Goal: Complete application form

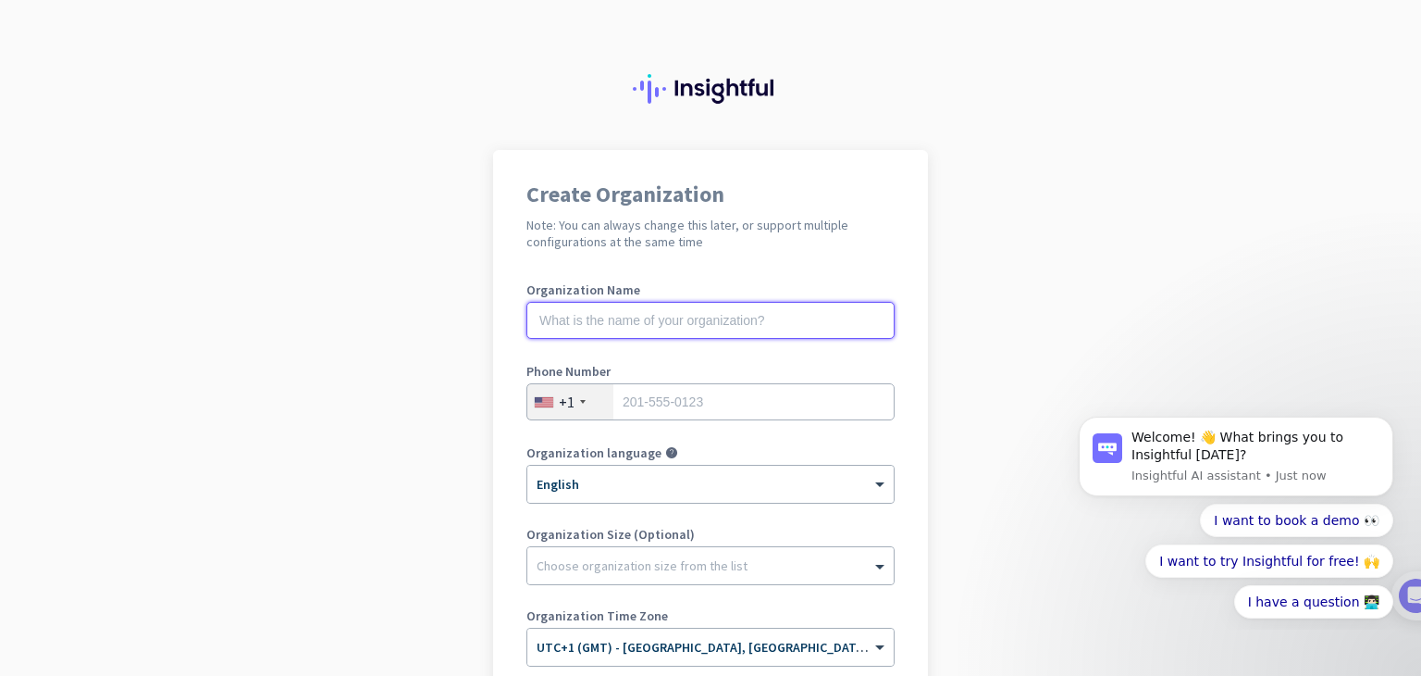
click at [693, 313] on input "text" at bounding box center [711, 320] width 368 height 37
type input "Mercor"
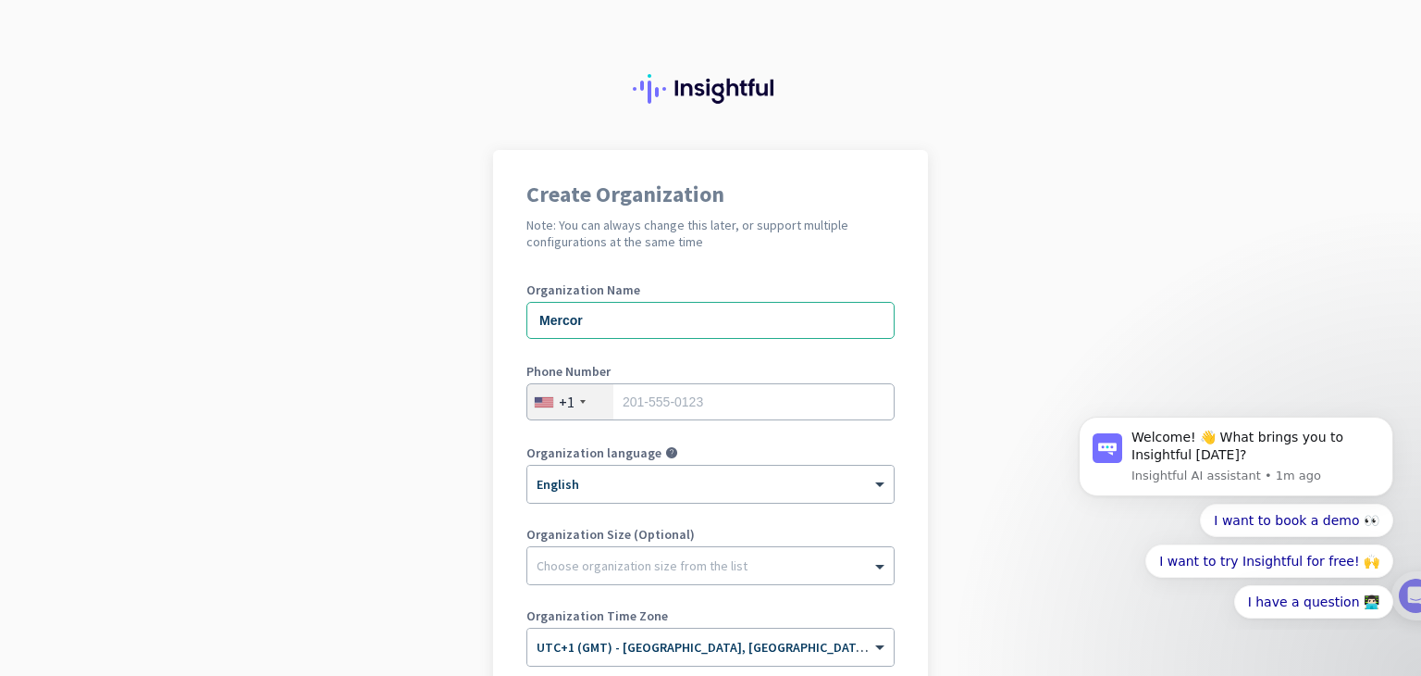
click at [568, 399] on div "+1" at bounding box center [570, 401] width 86 height 35
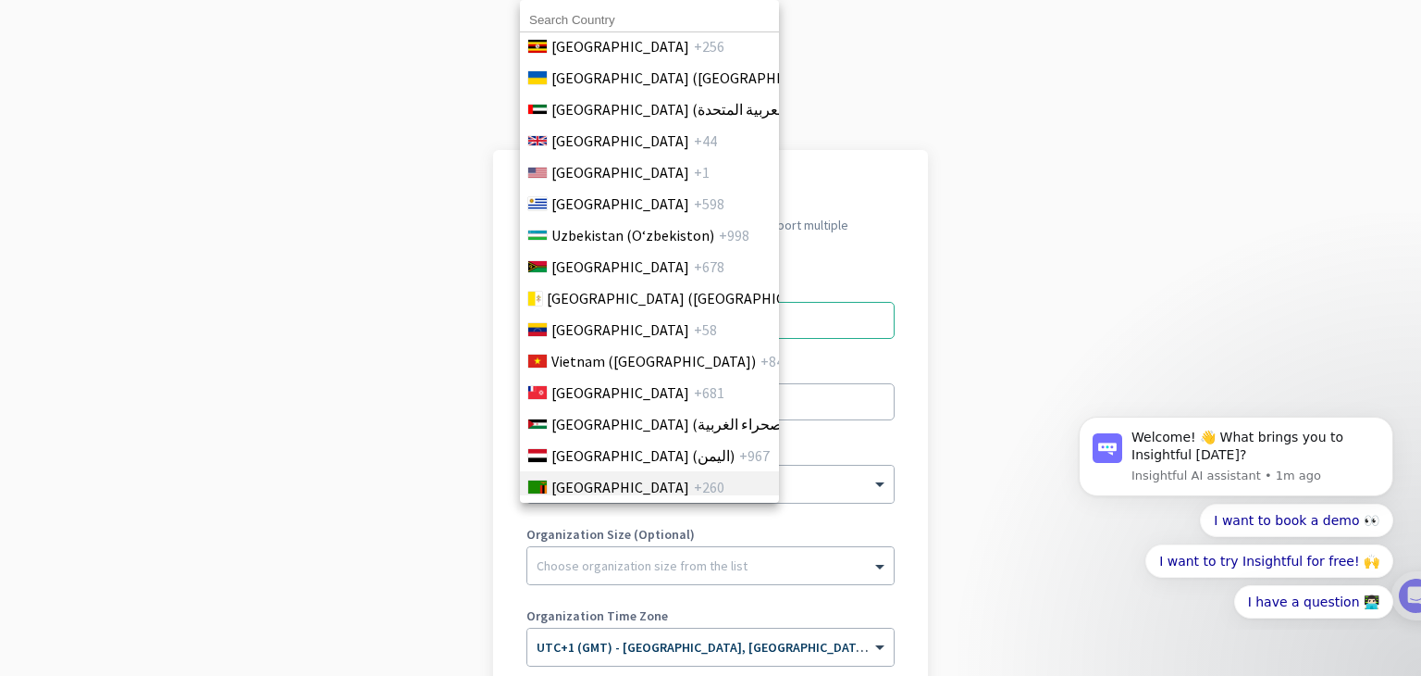
scroll to position [7417, 0]
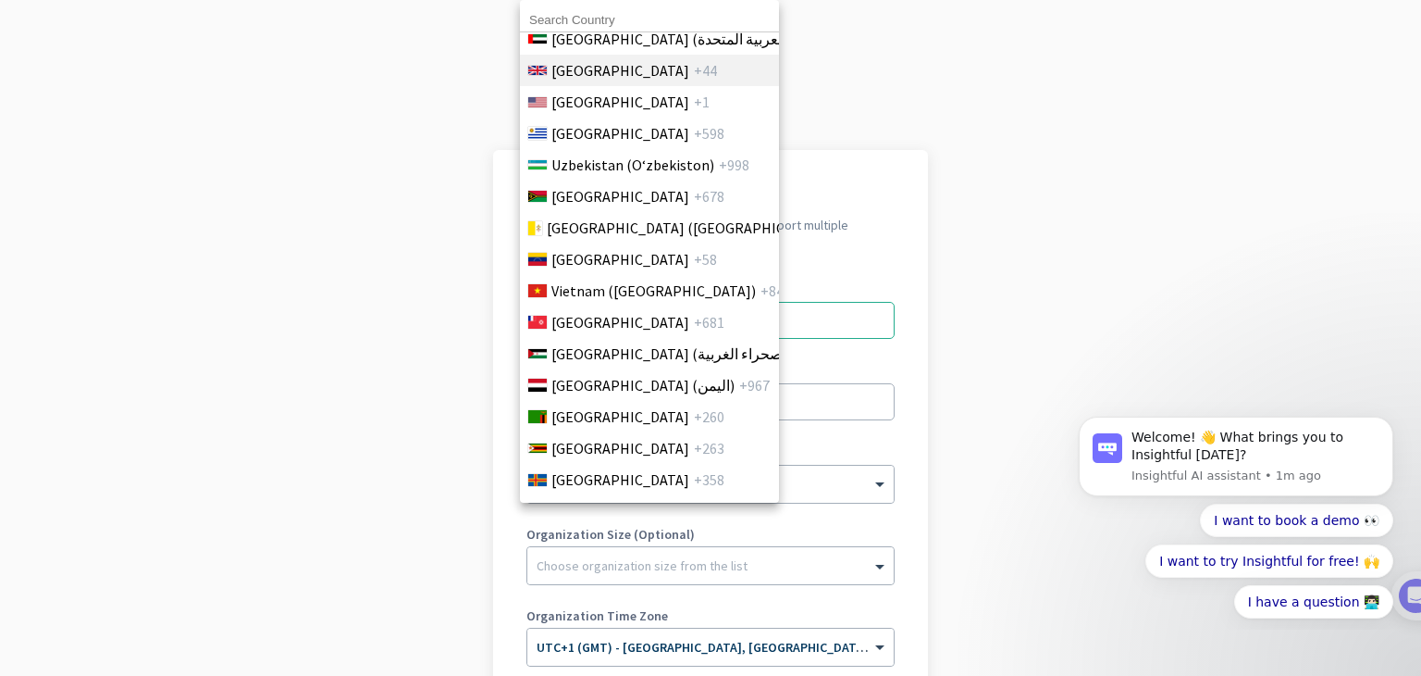
click at [648, 59] on span "[GEOGRAPHIC_DATA]" at bounding box center [621, 70] width 138 height 22
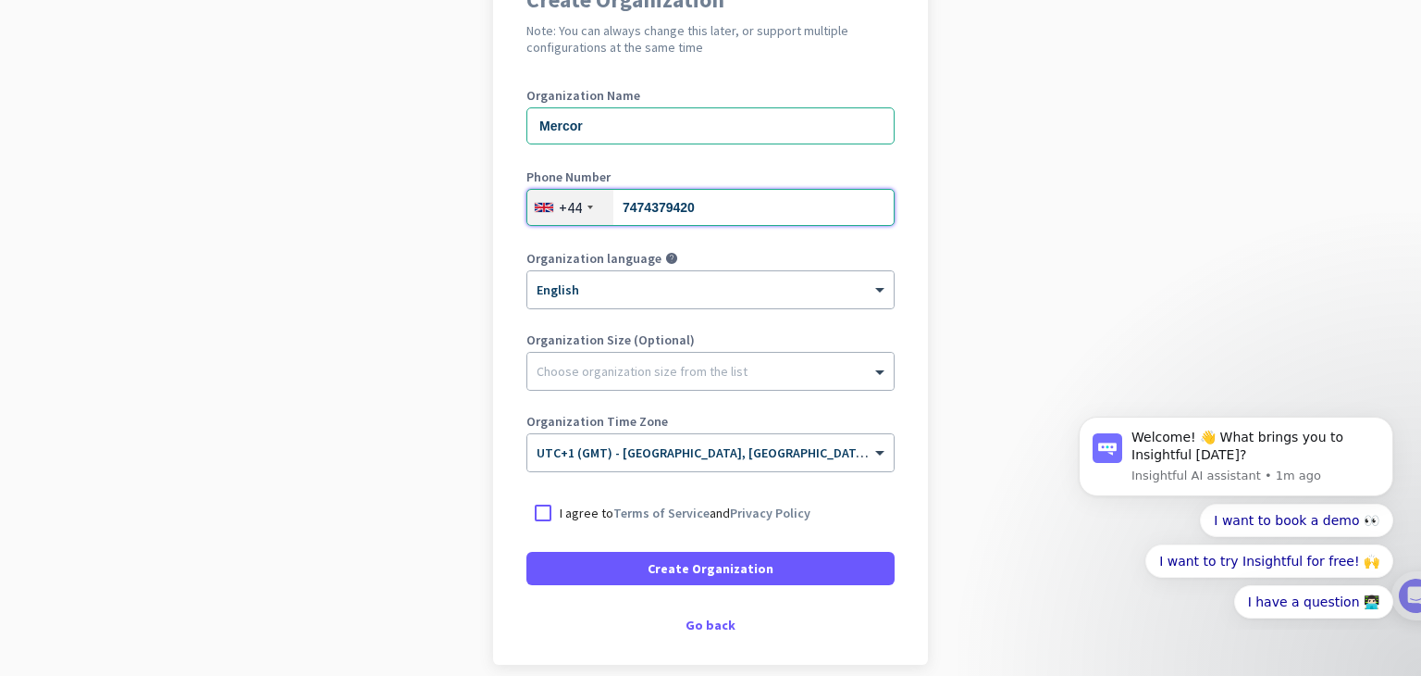
scroll to position [276, 0]
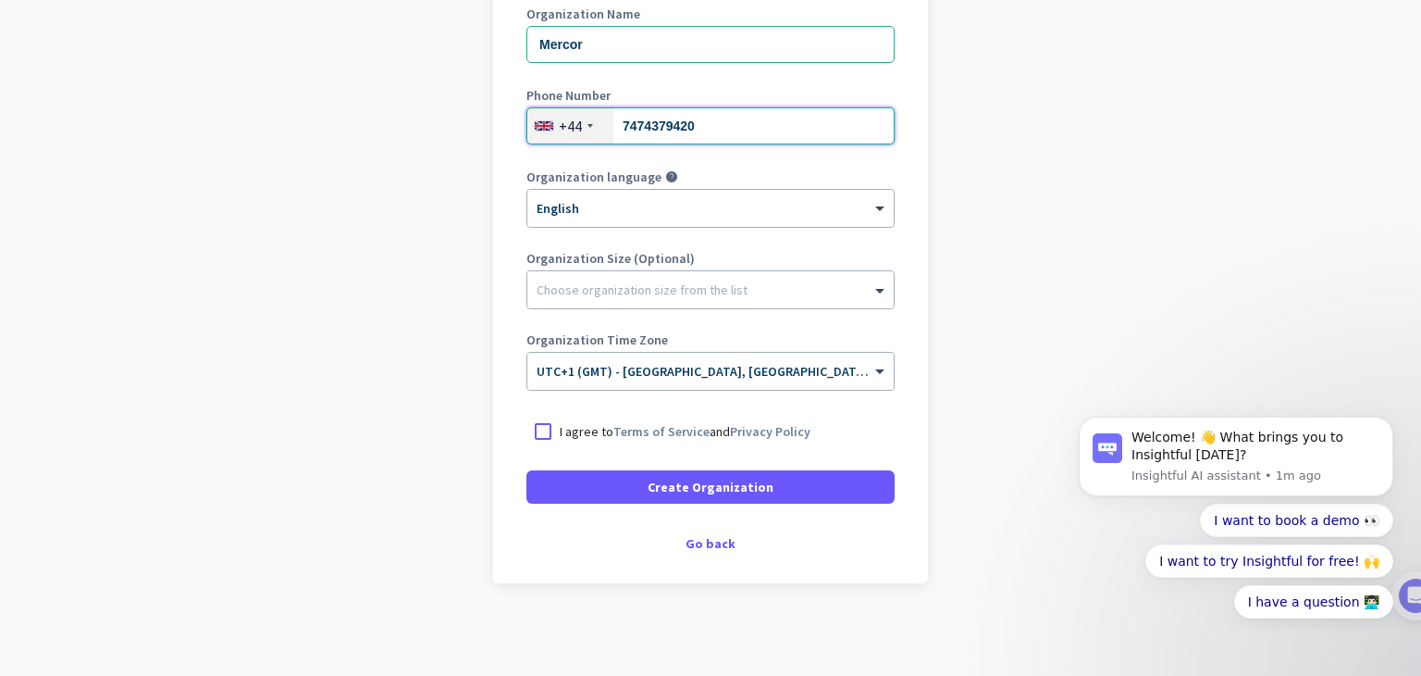
type input "7474379420"
click at [569, 426] on p "I agree to Terms of Service and Privacy Policy" at bounding box center [685, 431] width 251 height 19
click at [0, 0] on input "I agree to Terms of Service and Privacy Policy" at bounding box center [0, 0] width 0 height 0
click at [701, 541] on div "Go back" at bounding box center [711, 543] width 368 height 13
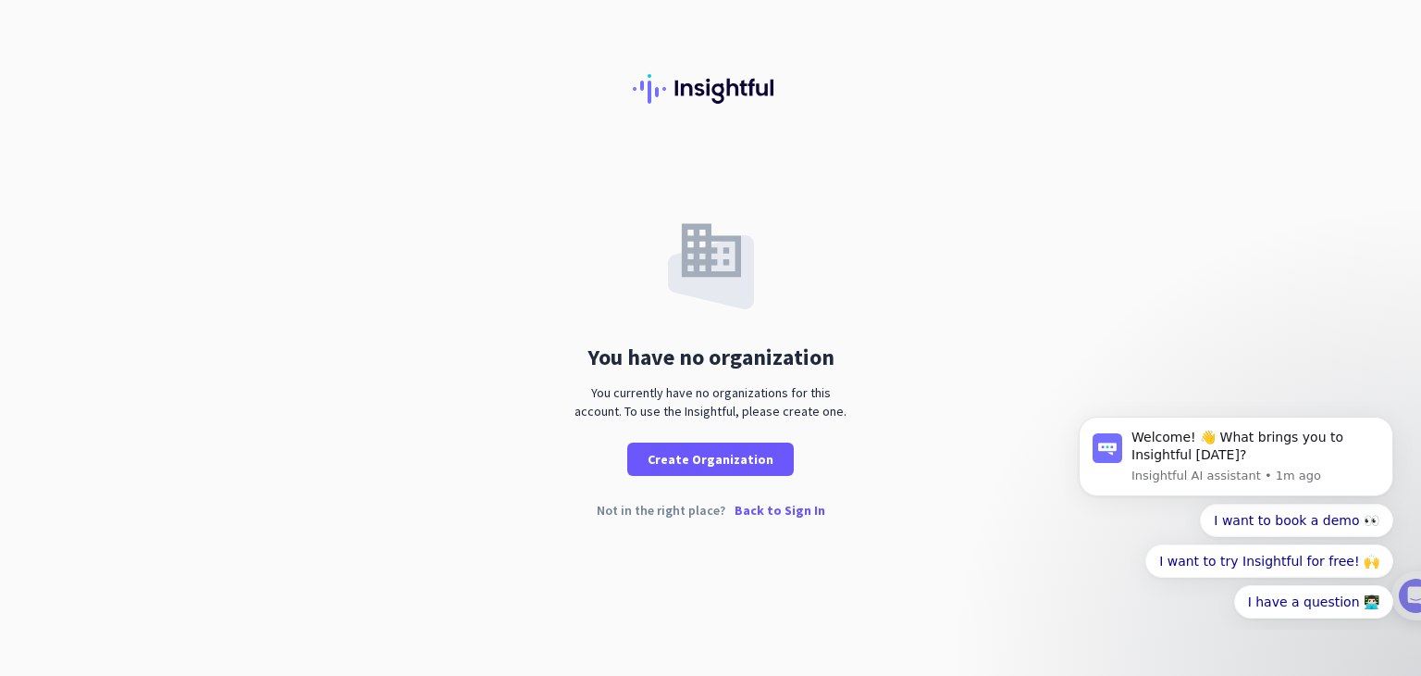
click at [781, 507] on p "Back to Sign In" at bounding box center [780, 509] width 91 height 13
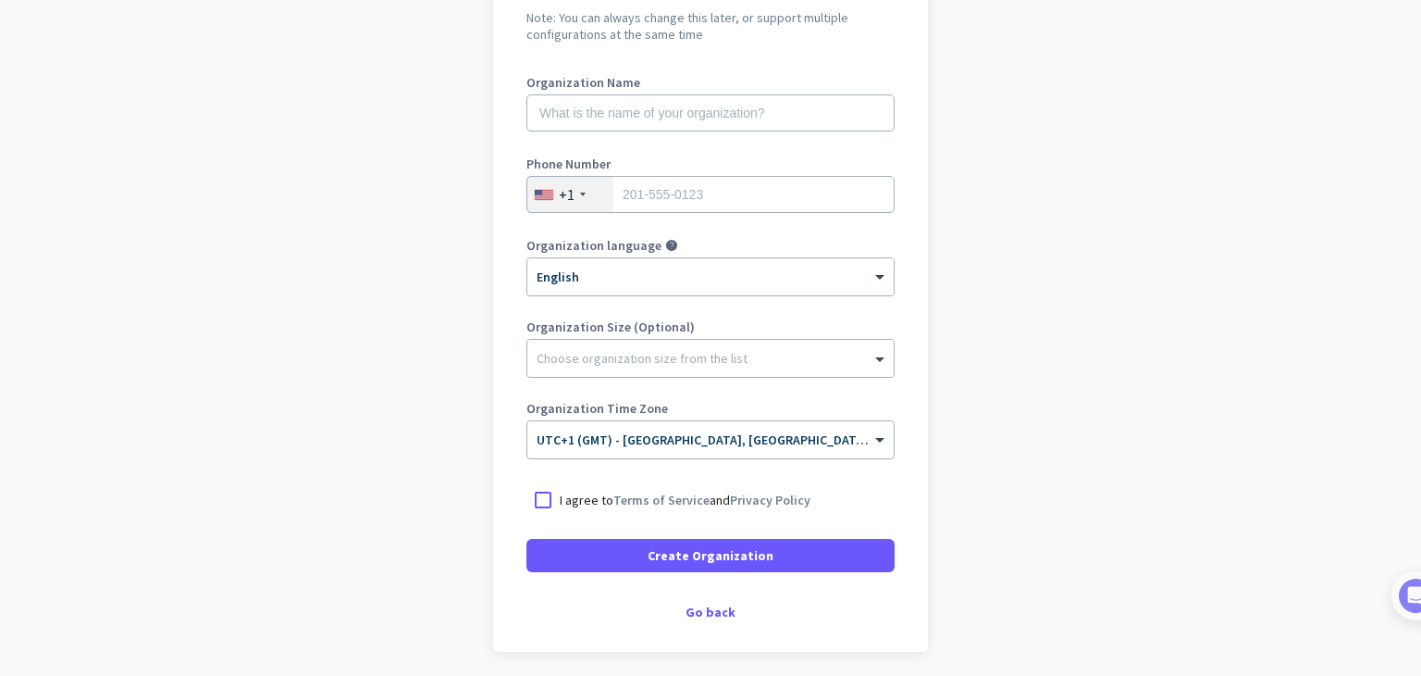
scroll to position [91, 0]
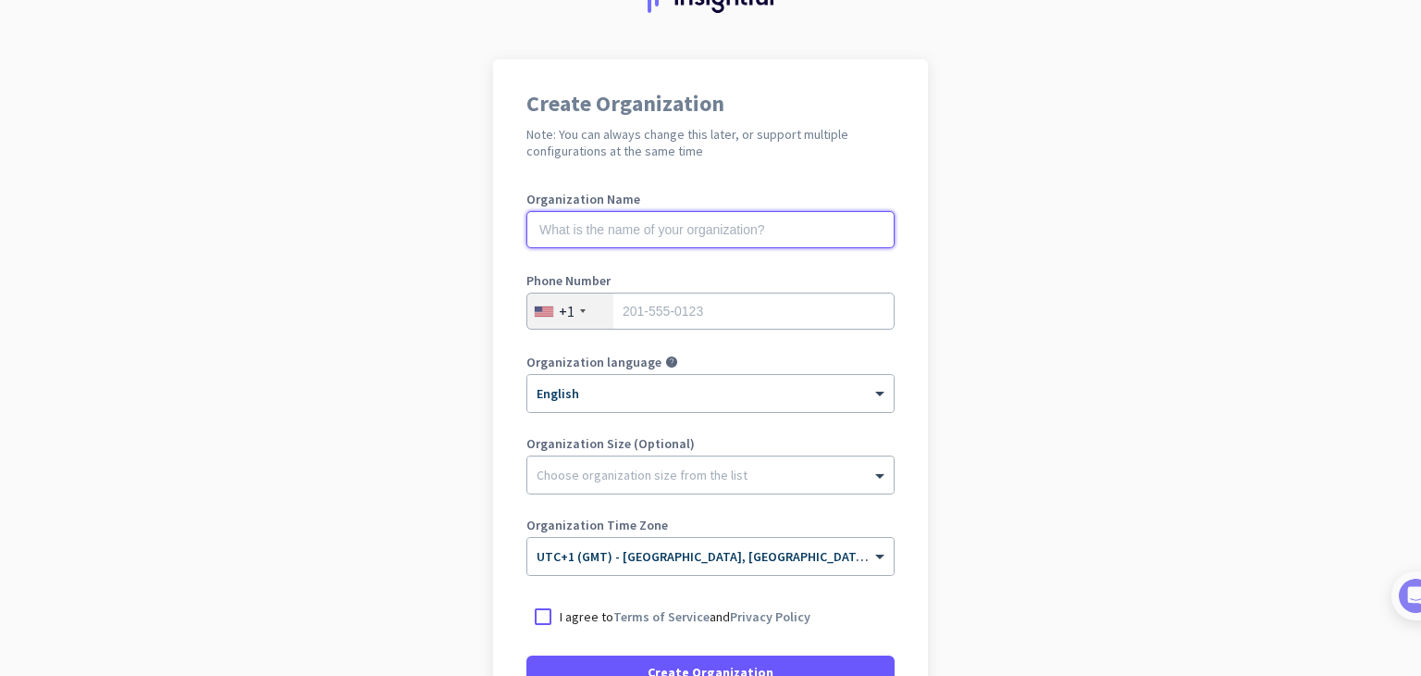
click at [664, 229] on input "text" at bounding box center [711, 229] width 368 height 37
type input "Mercor"
click at [574, 316] on div "+1" at bounding box center [570, 310] width 86 height 35
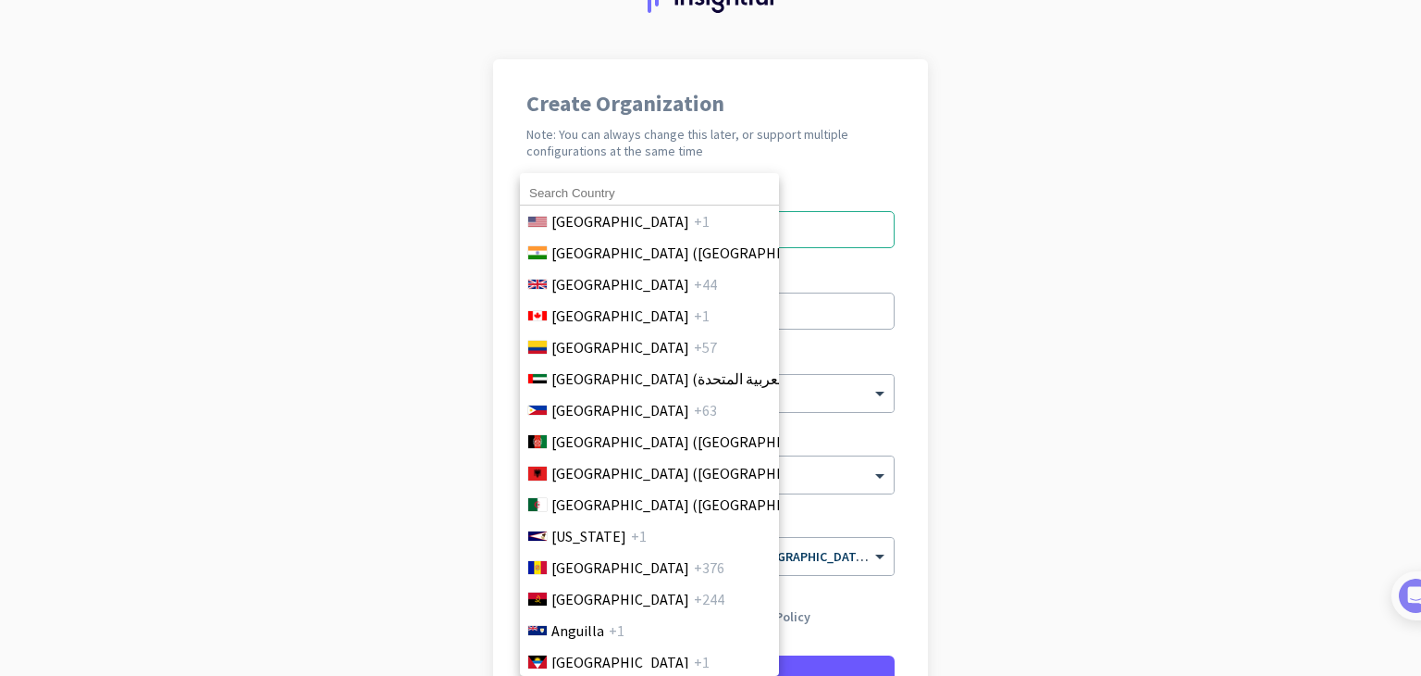
click at [626, 190] on input at bounding box center [649, 193] width 259 height 24
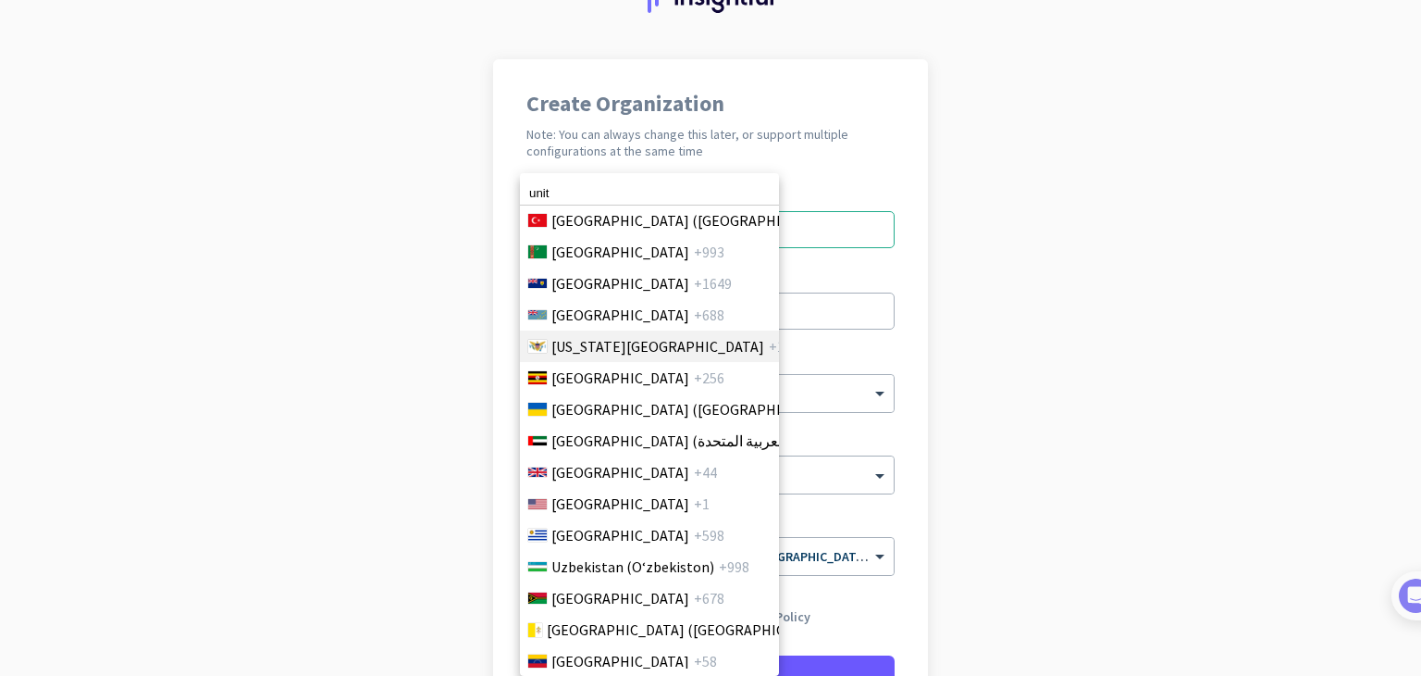
scroll to position [7218, 0]
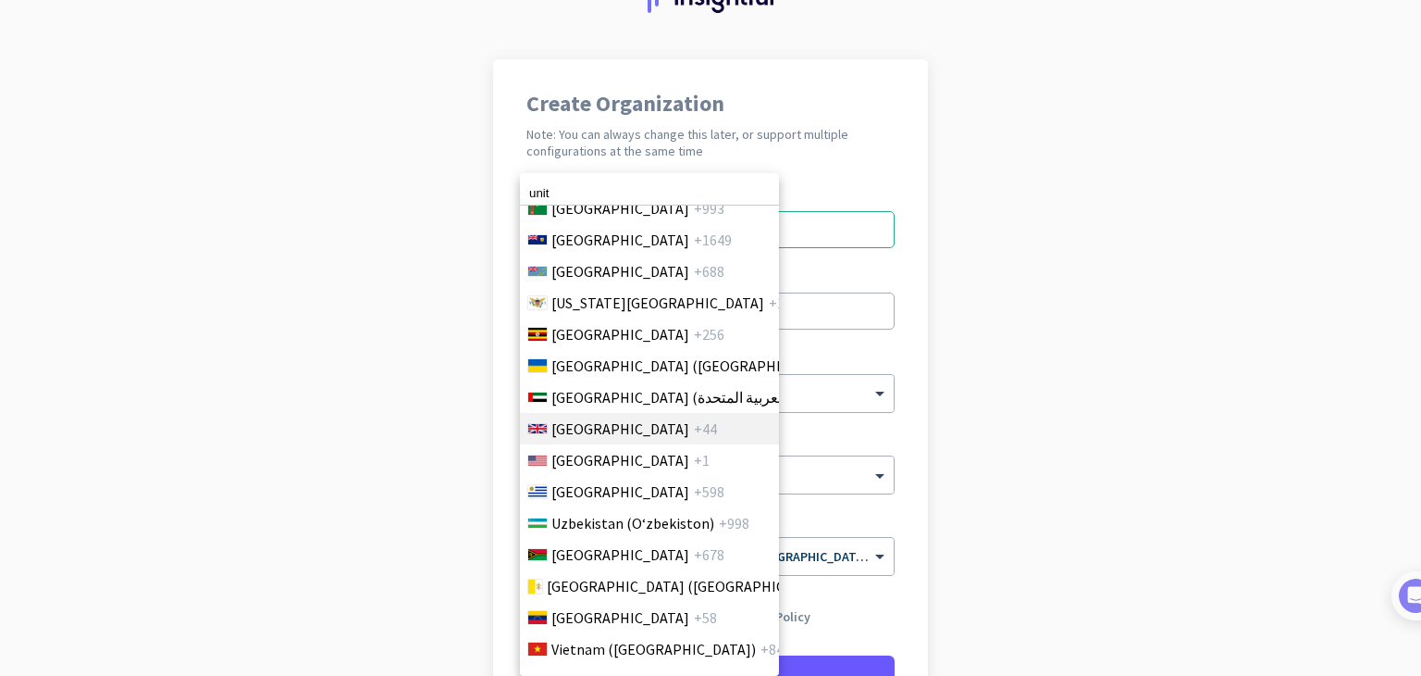
type input "unit"
click at [611, 432] on span "[GEOGRAPHIC_DATA]" at bounding box center [621, 428] width 138 height 22
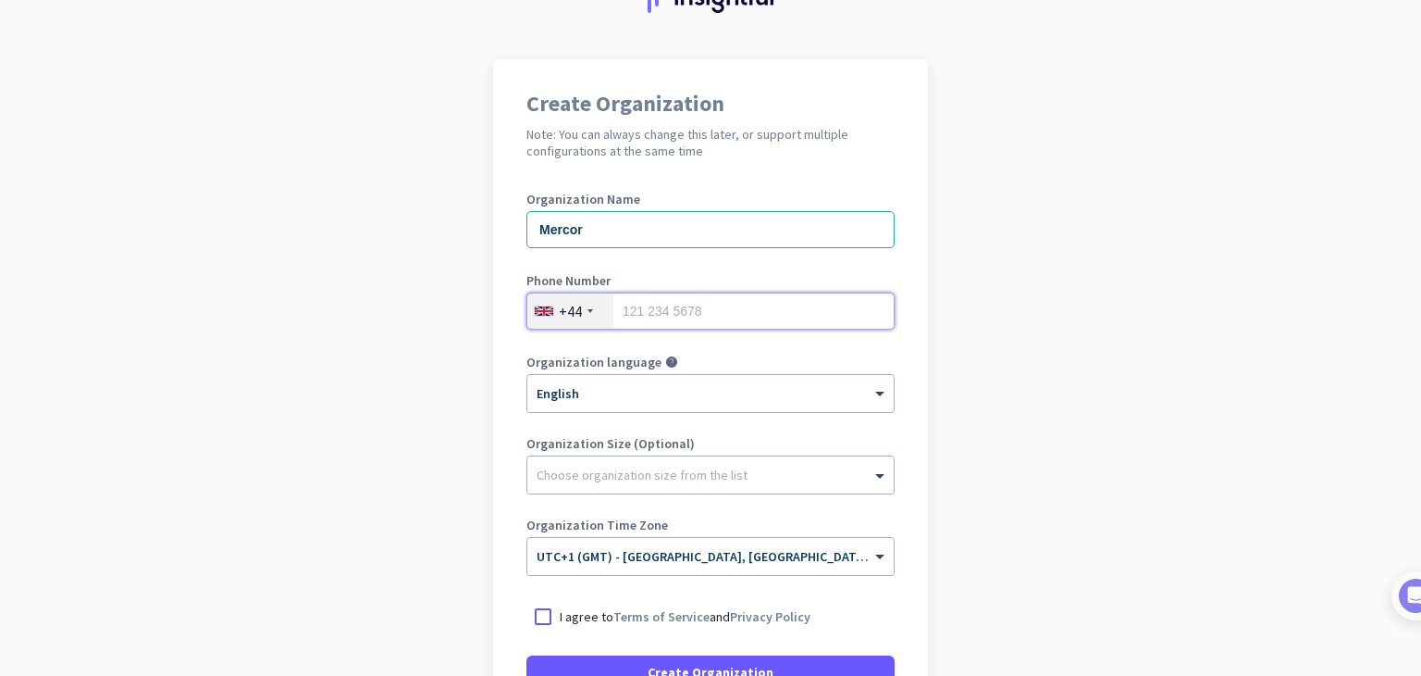
click at [658, 306] on input "tel" at bounding box center [711, 310] width 368 height 37
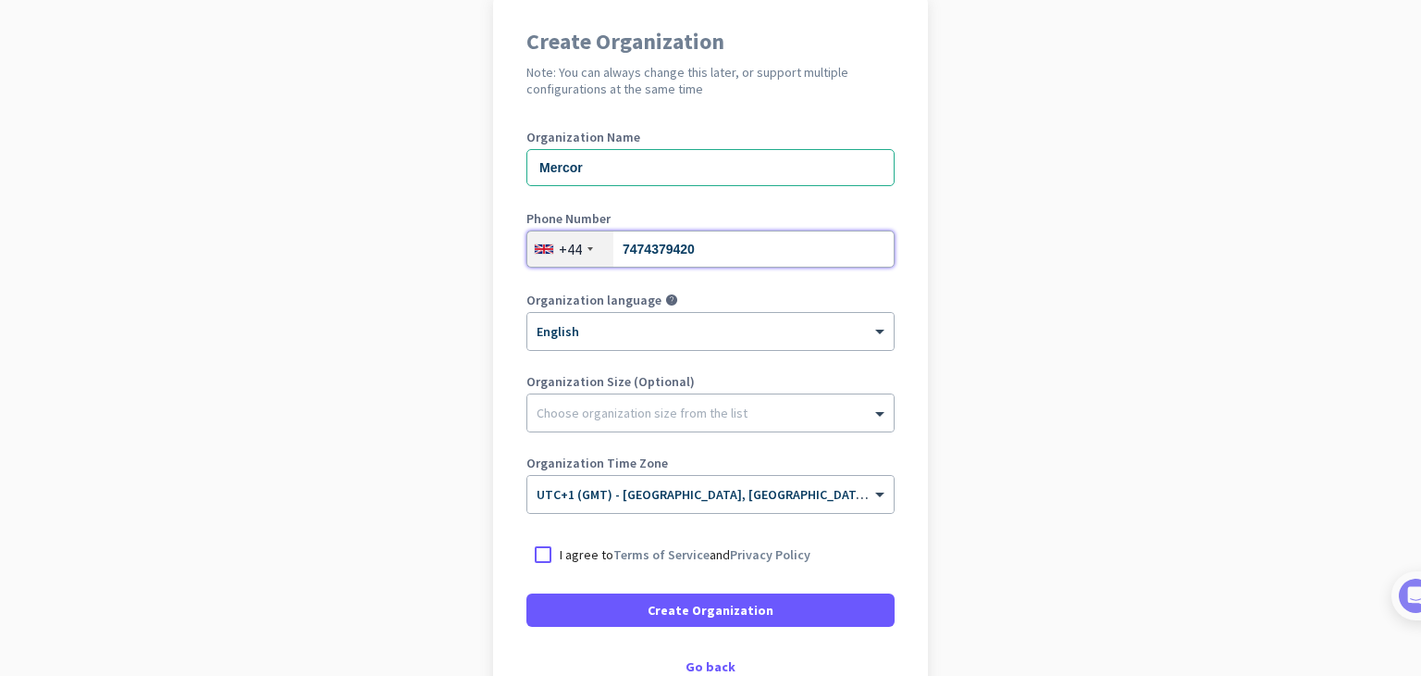
scroll to position [276, 0]
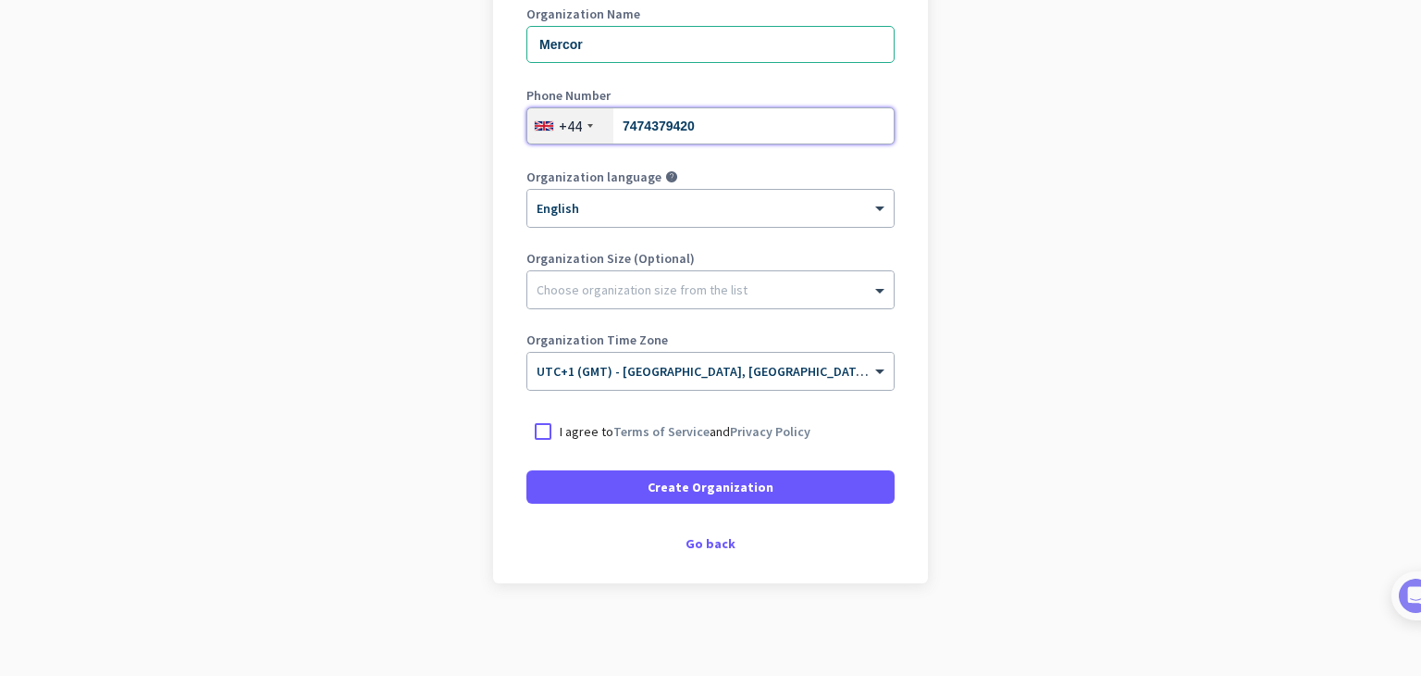
type input "7474379420"
